Goal: Task Accomplishment & Management: Manage account settings

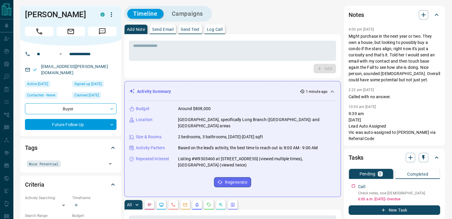
click at [166, 29] on p "Send Email" at bounding box center [162, 29] width 21 height 4
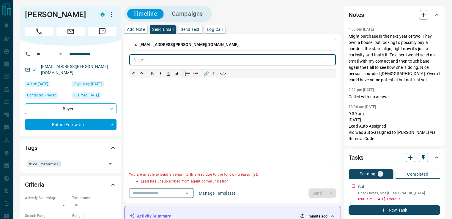
click at [191, 194] on icon "Open" at bounding box center [186, 193] width 7 height 7
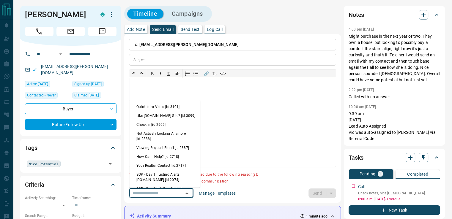
click at [232, 106] on div at bounding box center [232, 122] width 207 height 89
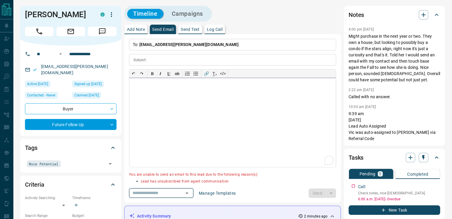
click at [189, 193] on icon "Open" at bounding box center [187, 193] width 3 height 1
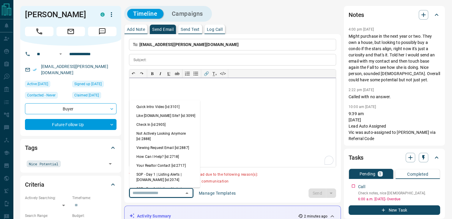
click at [238, 99] on div "To enrich screen reader interactions, please activate Accessibility in Grammarl…" at bounding box center [232, 122] width 207 height 89
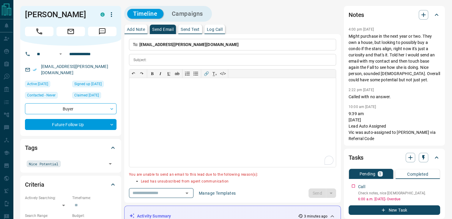
click at [133, 31] on p "Add Note" at bounding box center [136, 29] width 18 height 4
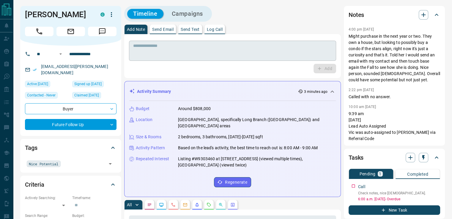
click at [214, 54] on textarea at bounding box center [232, 50] width 199 height 15
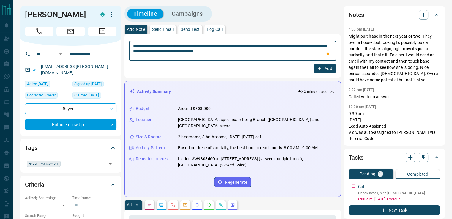
type textarea "**********"
click at [316, 68] on button "Add" at bounding box center [325, 69] width 23 height 10
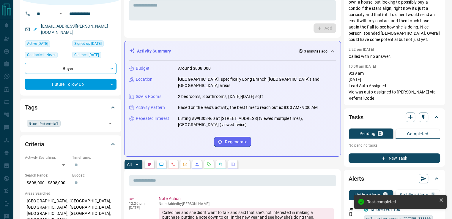
scroll to position [59, 0]
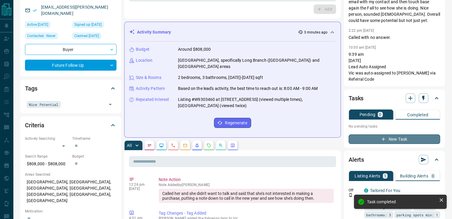
click at [378, 139] on button "New Task" at bounding box center [395, 140] width 92 height 10
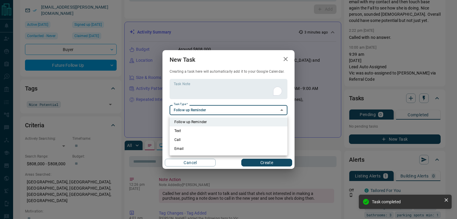
click at [188, 140] on li "Call" at bounding box center [228, 140] width 118 height 9
type input "**********"
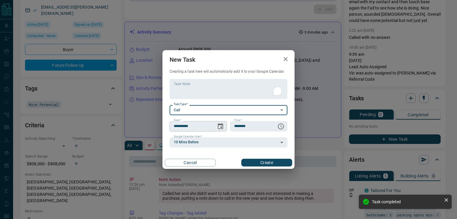
click at [222, 128] on icon "Choose date, selected date is Oct 16, 2025" at bounding box center [220, 126] width 5 height 6
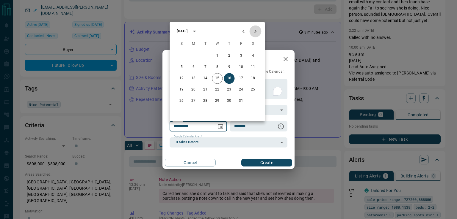
click at [256, 31] on icon "Next month" at bounding box center [255, 31] width 2 height 4
click at [240, 31] on icon "Previous month" at bounding box center [243, 31] width 7 height 7
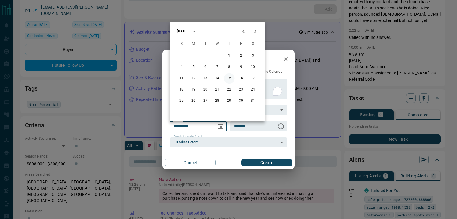
click at [230, 78] on button "15" at bounding box center [229, 78] width 11 height 11
type input "**********"
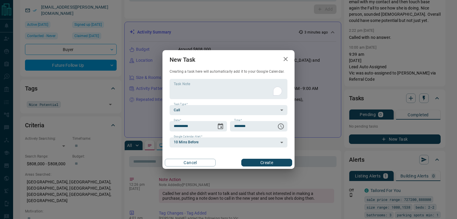
click at [257, 165] on button "Create" at bounding box center [266, 163] width 51 height 8
